Goal: Task Accomplishment & Management: Use online tool/utility

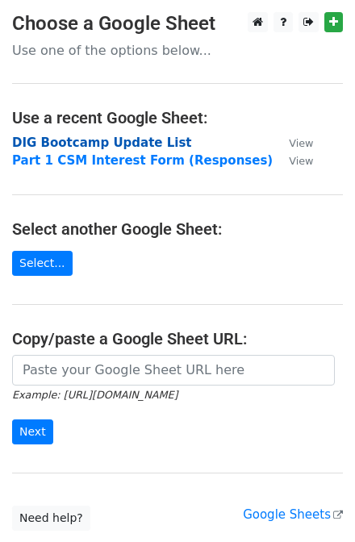
click at [148, 143] on strong "DIG Bootcamp Update List" at bounding box center [102, 143] width 180 height 15
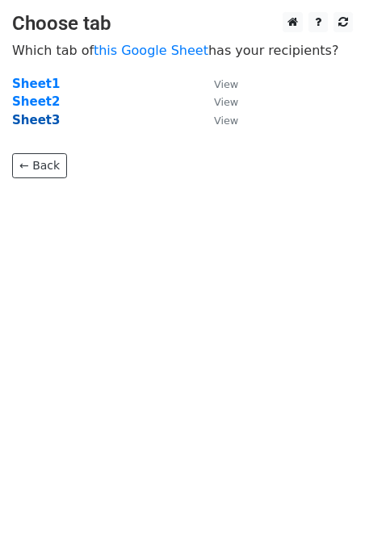
click at [36, 119] on strong "Sheet3" at bounding box center [36, 120] width 48 height 15
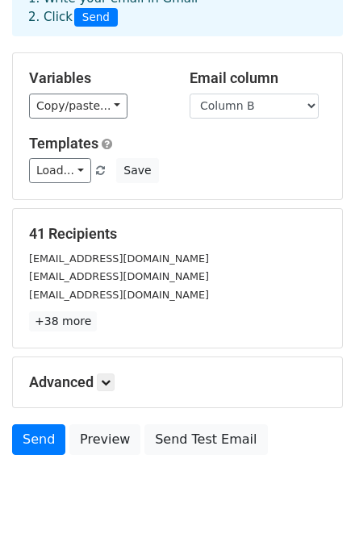
scroll to position [129, 0]
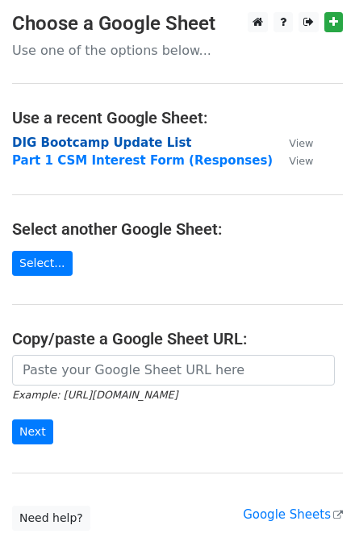
click at [66, 143] on strong "DIG Bootcamp Update List" at bounding box center [102, 143] width 180 height 15
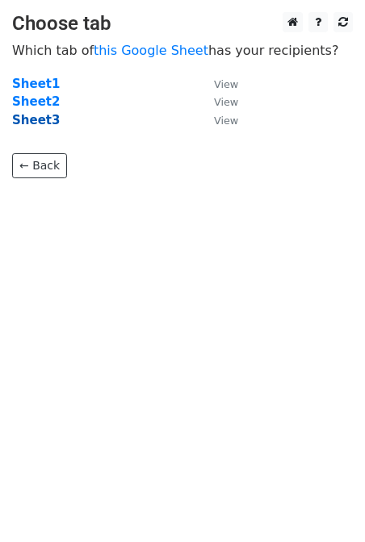
click at [33, 123] on strong "Sheet3" at bounding box center [36, 120] width 48 height 15
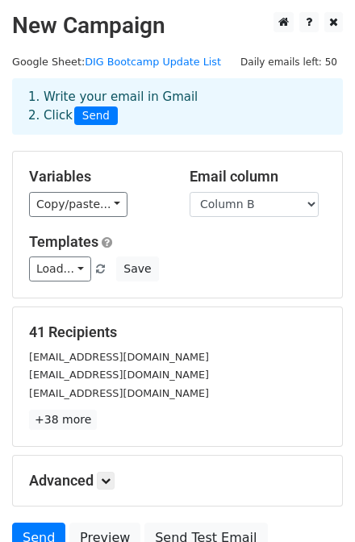
scroll to position [147, 0]
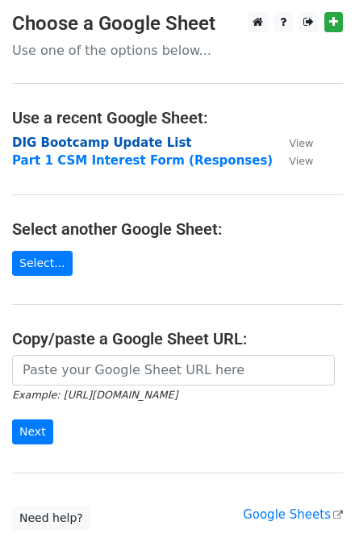
click at [68, 143] on strong "DIG Bootcamp Update List" at bounding box center [102, 143] width 180 height 15
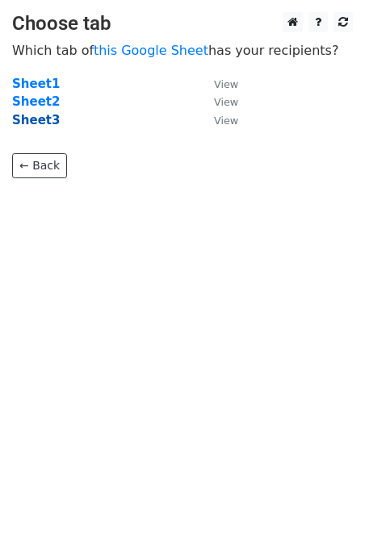
click at [41, 120] on strong "Sheet3" at bounding box center [36, 120] width 48 height 15
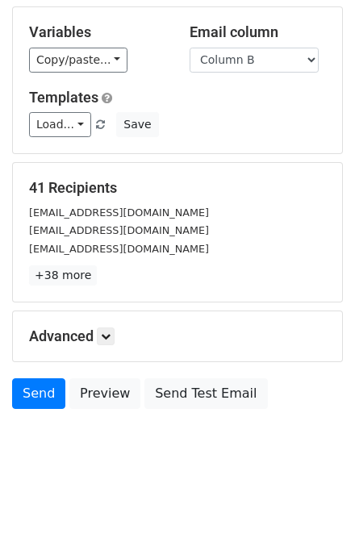
scroll to position [147, 0]
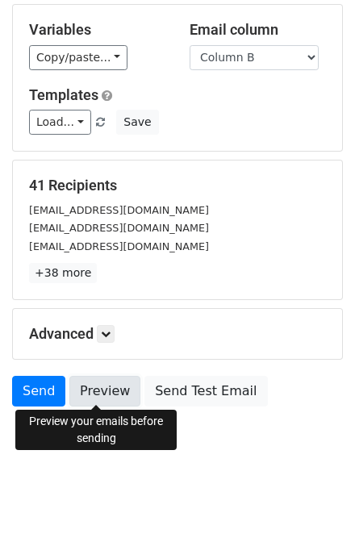
click at [110, 390] on link "Preview" at bounding box center [104, 391] width 71 height 31
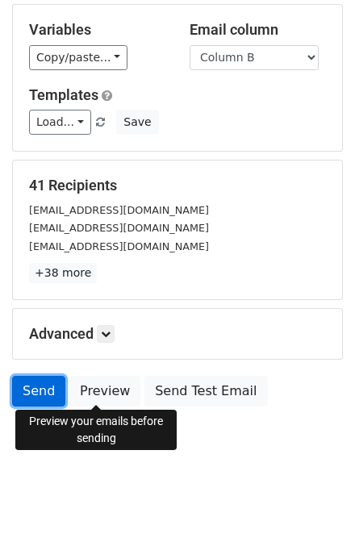
click at [31, 387] on link "Send" at bounding box center [38, 391] width 53 height 31
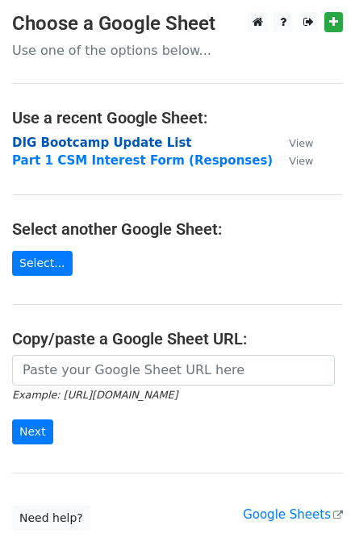
click at [54, 144] on strong "DIG Bootcamp Update List" at bounding box center [102, 143] width 180 height 15
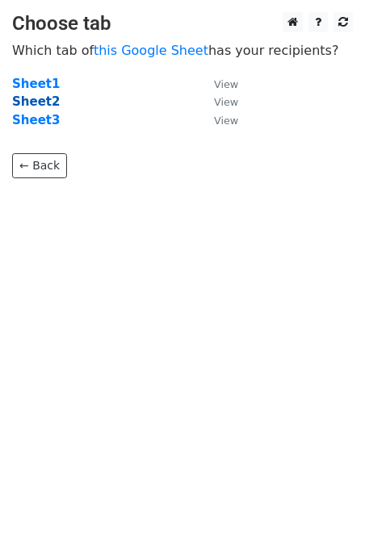
click at [44, 100] on strong "Sheet2" at bounding box center [36, 101] width 48 height 15
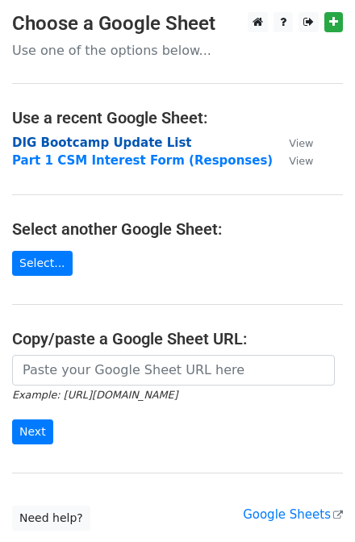
click at [60, 139] on strong "DIG Bootcamp Update List" at bounding box center [102, 143] width 180 height 15
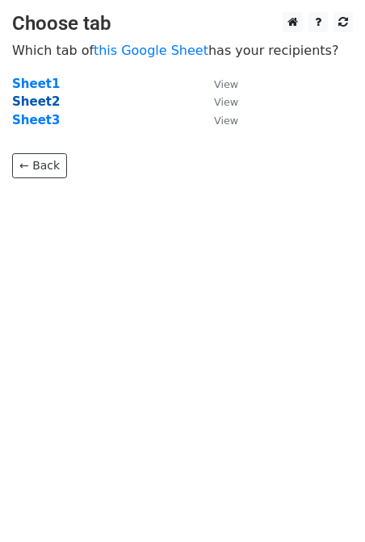
click at [36, 102] on strong "Sheet2" at bounding box center [36, 101] width 48 height 15
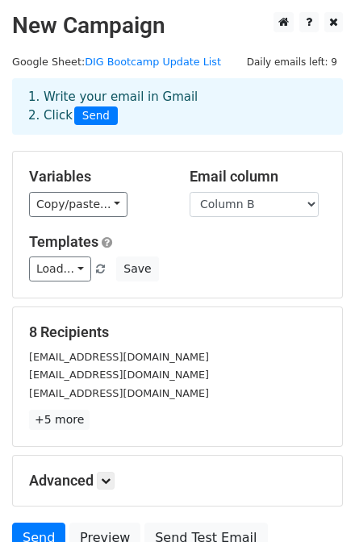
scroll to position [147, 0]
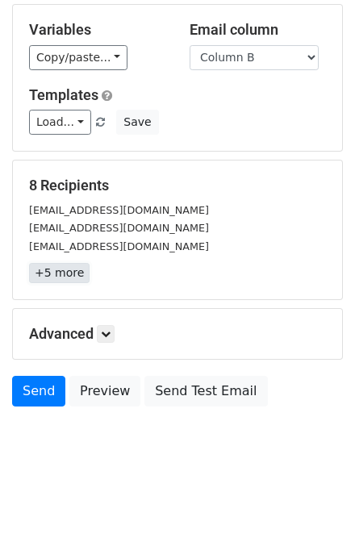
click at [54, 265] on link "+5 more" at bounding box center [59, 273] width 61 height 20
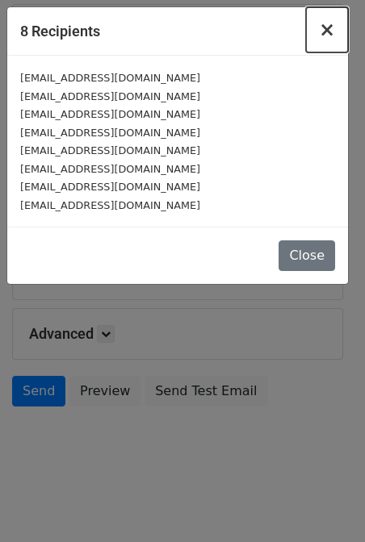
click at [332, 33] on span "×" at bounding box center [327, 30] width 16 height 23
